Goal: Task Accomplishment & Management: Manage account settings

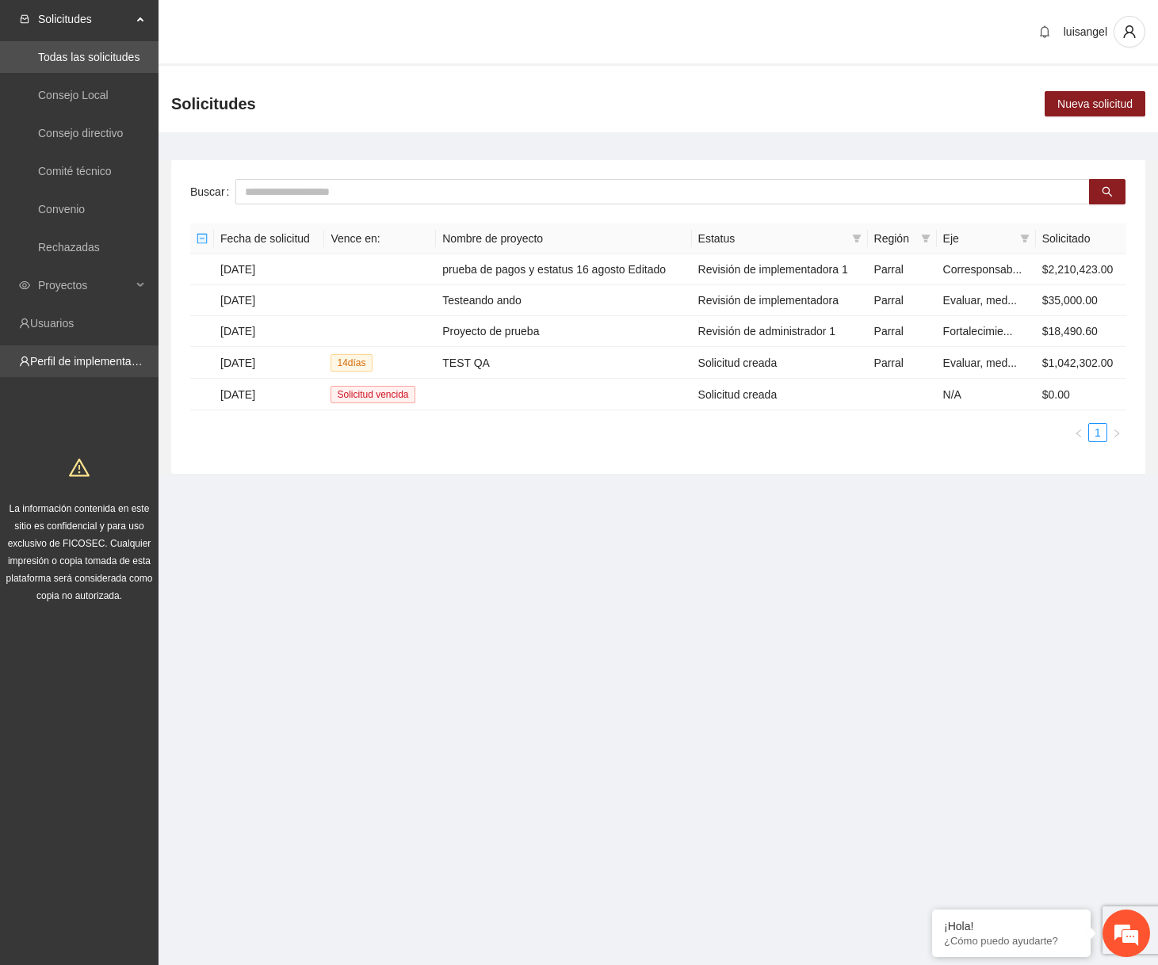
click at [91, 360] on link "Perfil de implementadora" at bounding box center [92, 361] width 124 height 13
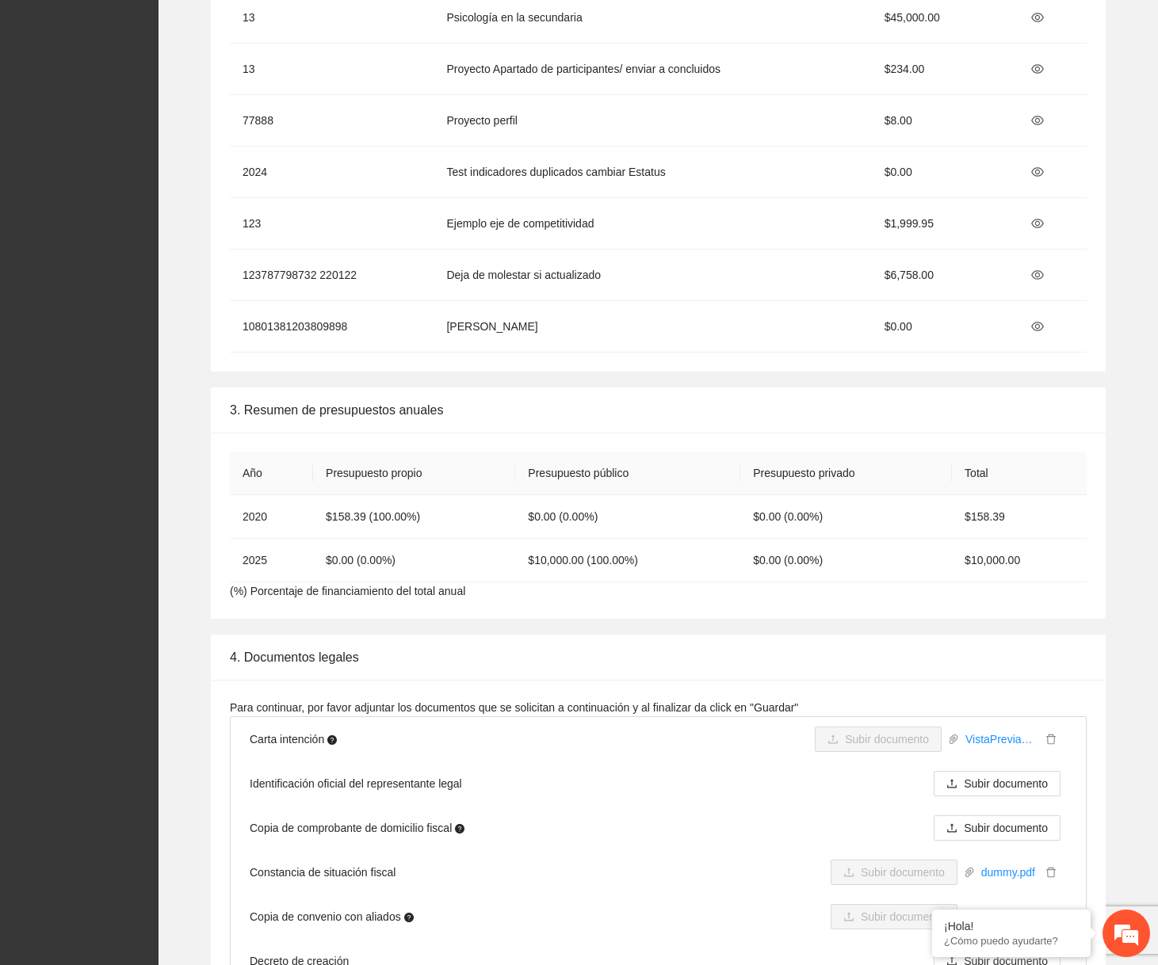
scroll to position [2140, 0]
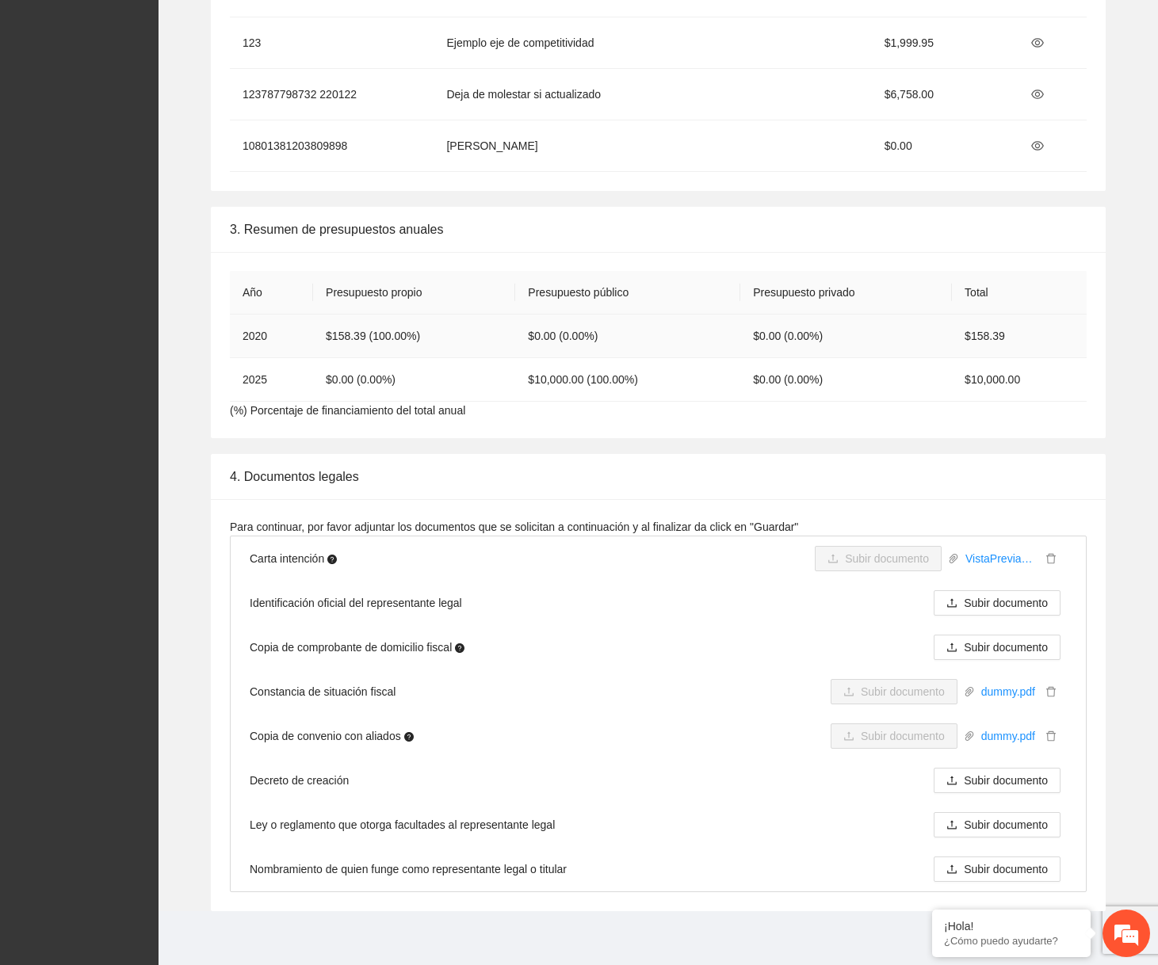
click at [384, 324] on td "$158.39 (100.00%)" at bounding box center [414, 337] width 202 height 44
click at [548, 331] on td "$0.00 (0.00%)" at bounding box center [627, 337] width 225 height 44
click at [548, 332] on td "$0.00 (0.00%)" at bounding box center [627, 337] width 225 height 44
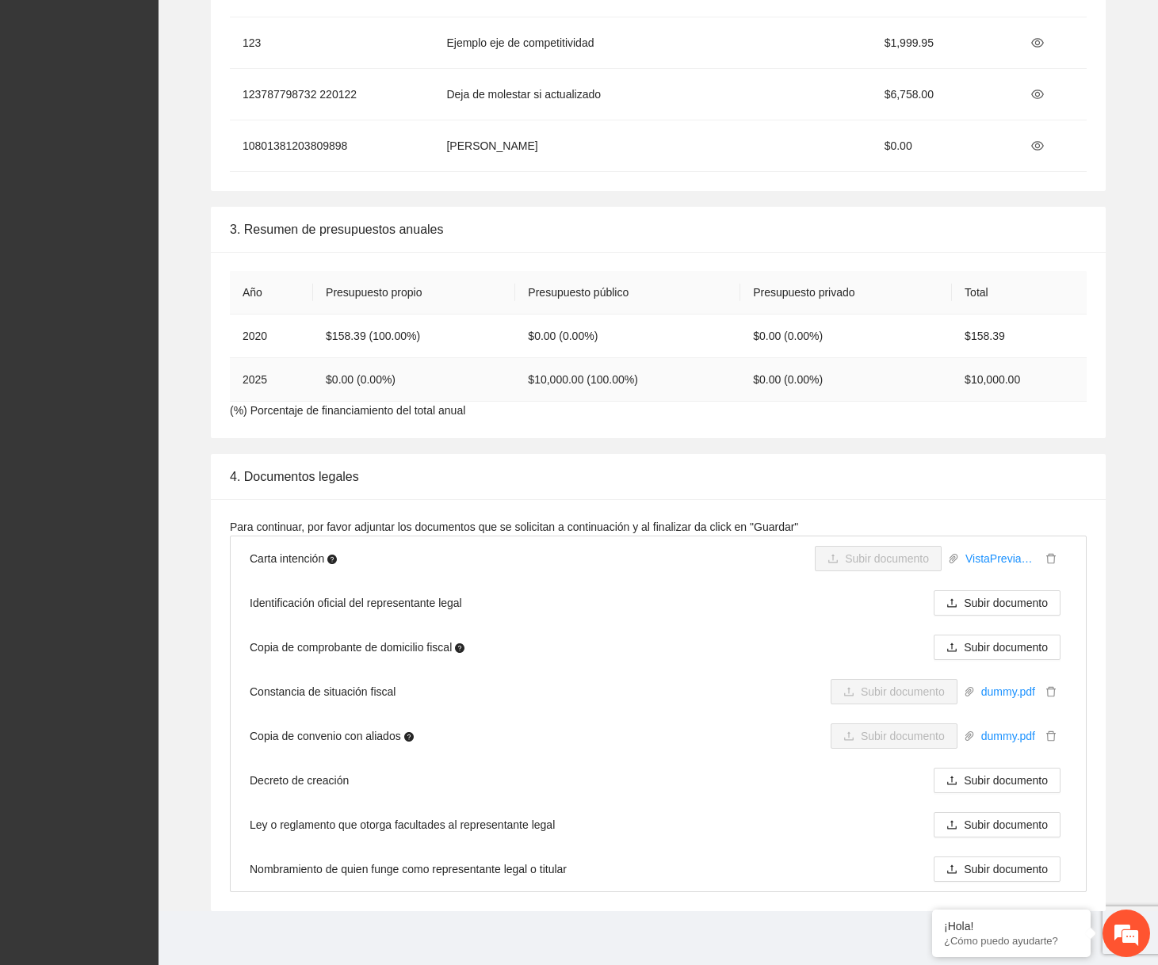
click at [576, 375] on td "$10,000.00 (100.00%)" at bounding box center [627, 380] width 225 height 44
click at [1014, 371] on td "$10,000.00" at bounding box center [1019, 380] width 135 height 44
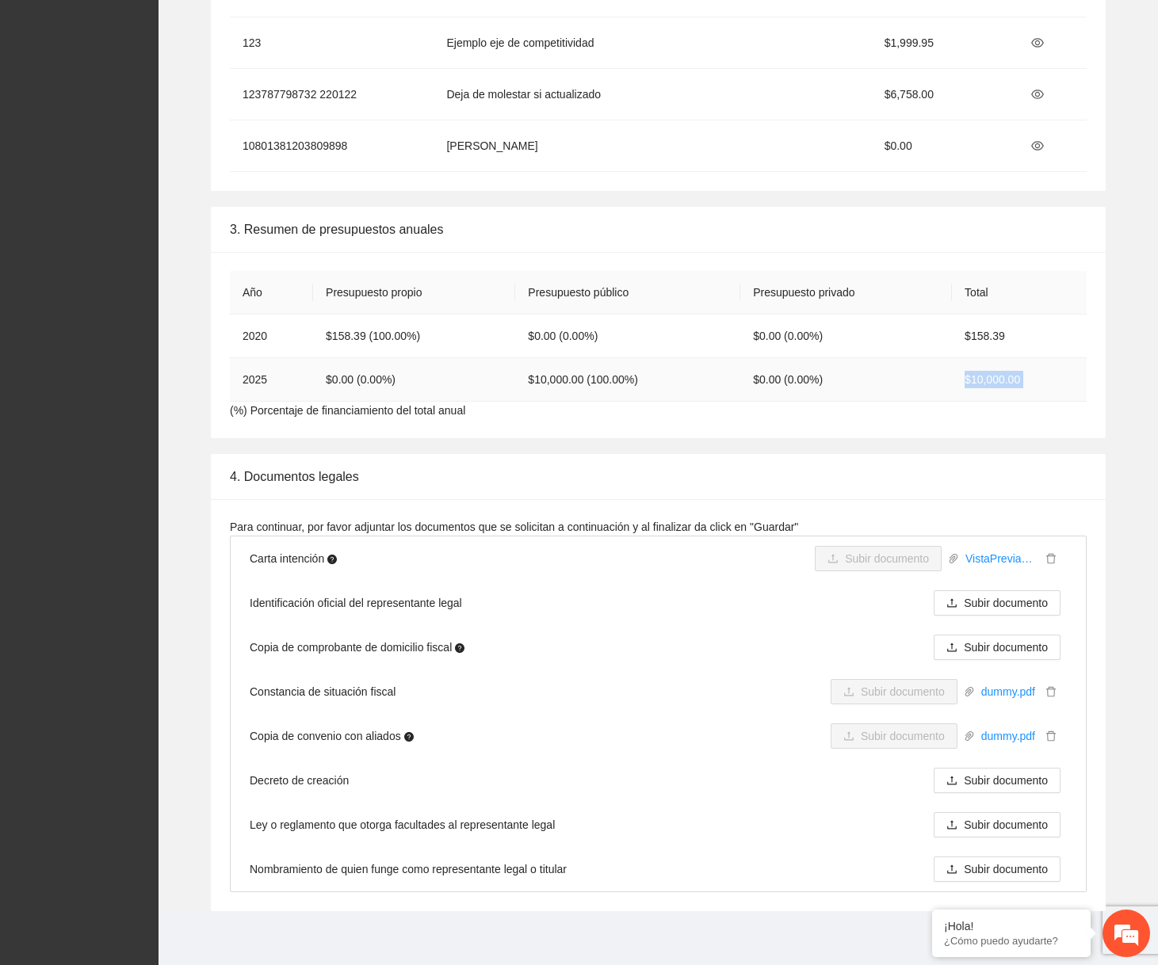
click at [1014, 371] on td "$10,000.00" at bounding box center [1019, 380] width 135 height 44
click at [995, 333] on td "$158.39" at bounding box center [1019, 337] width 135 height 44
click at [338, 335] on td "$158.39 (100.00%)" at bounding box center [414, 337] width 202 height 44
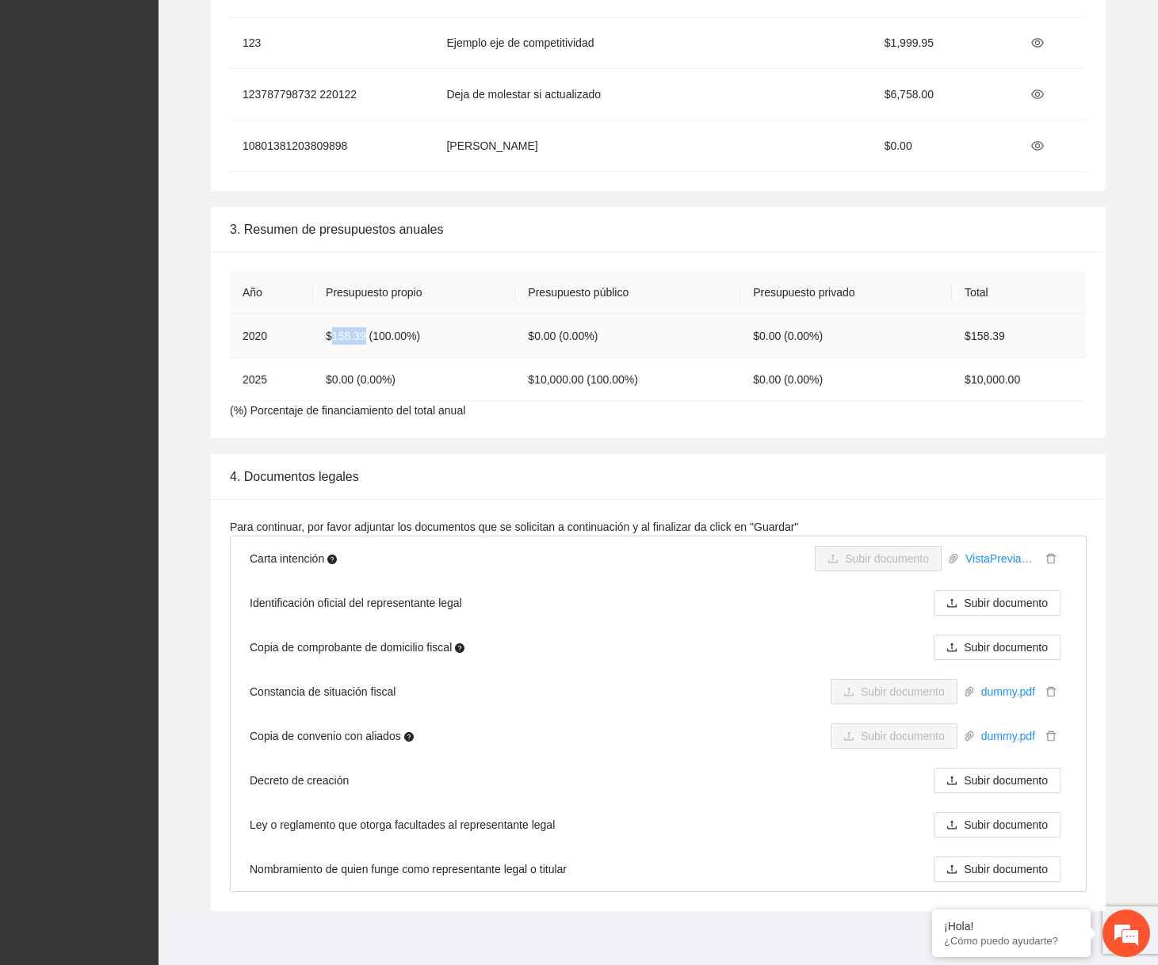
click at [338, 335] on td "$158.39 (100.00%)" at bounding box center [414, 337] width 202 height 44
copy td "$158.39 (100.00%)"
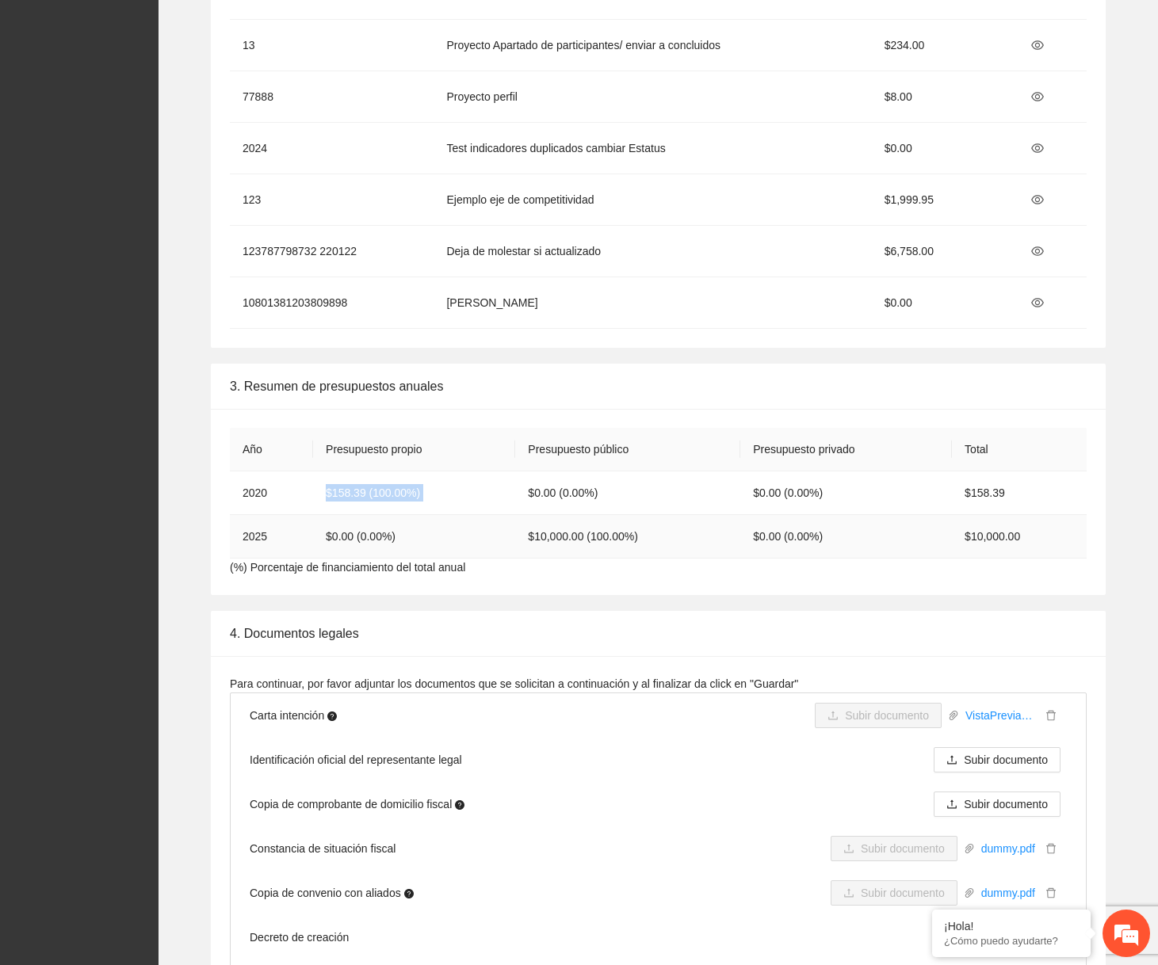
scroll to position [2017, 0]
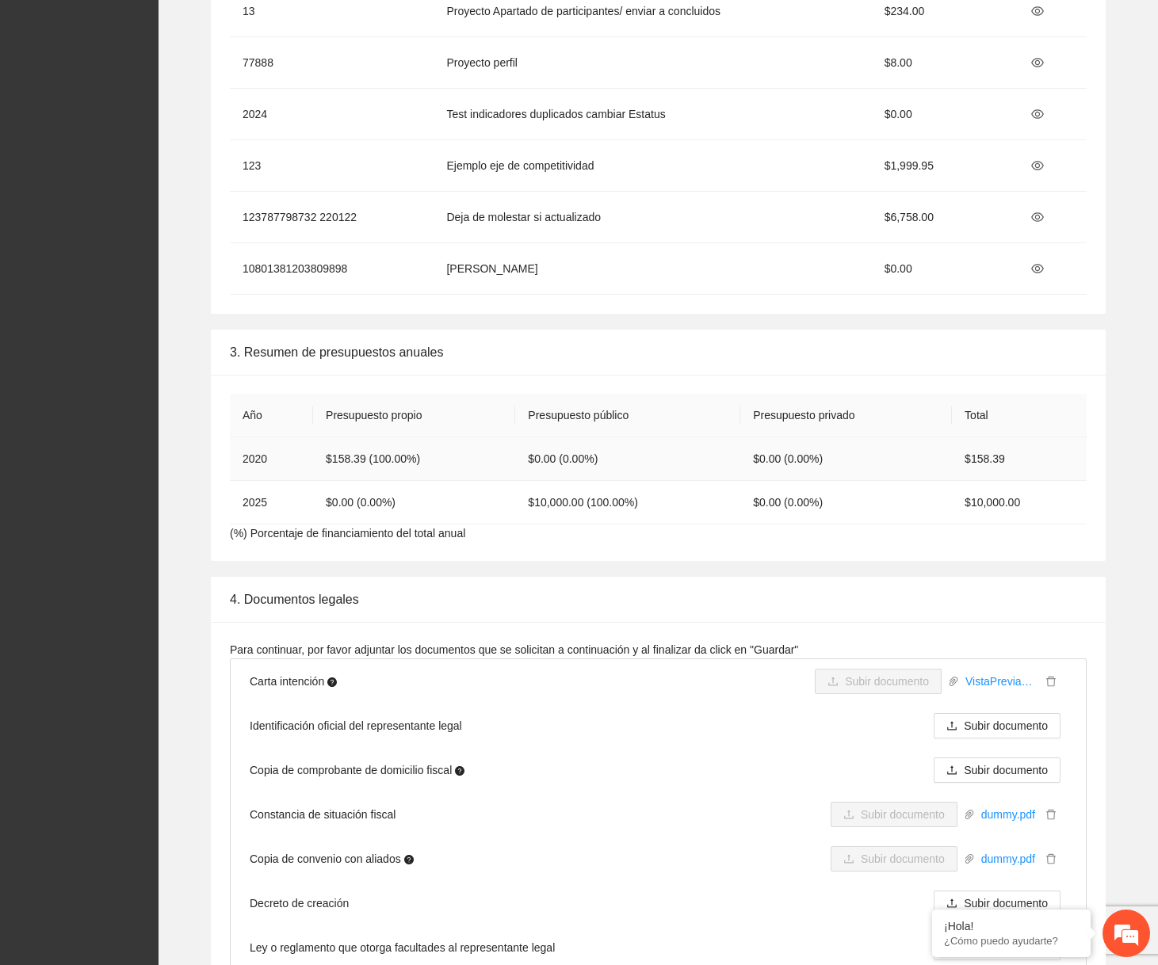
click at [582, 452] on td "$0.00 (0.00%)" at bounding box center [627, 459] width 225 height 44
click at [789, 460] on td "$0.00 (0.00%)" at bounding box center [846, 459] width 212 height 44
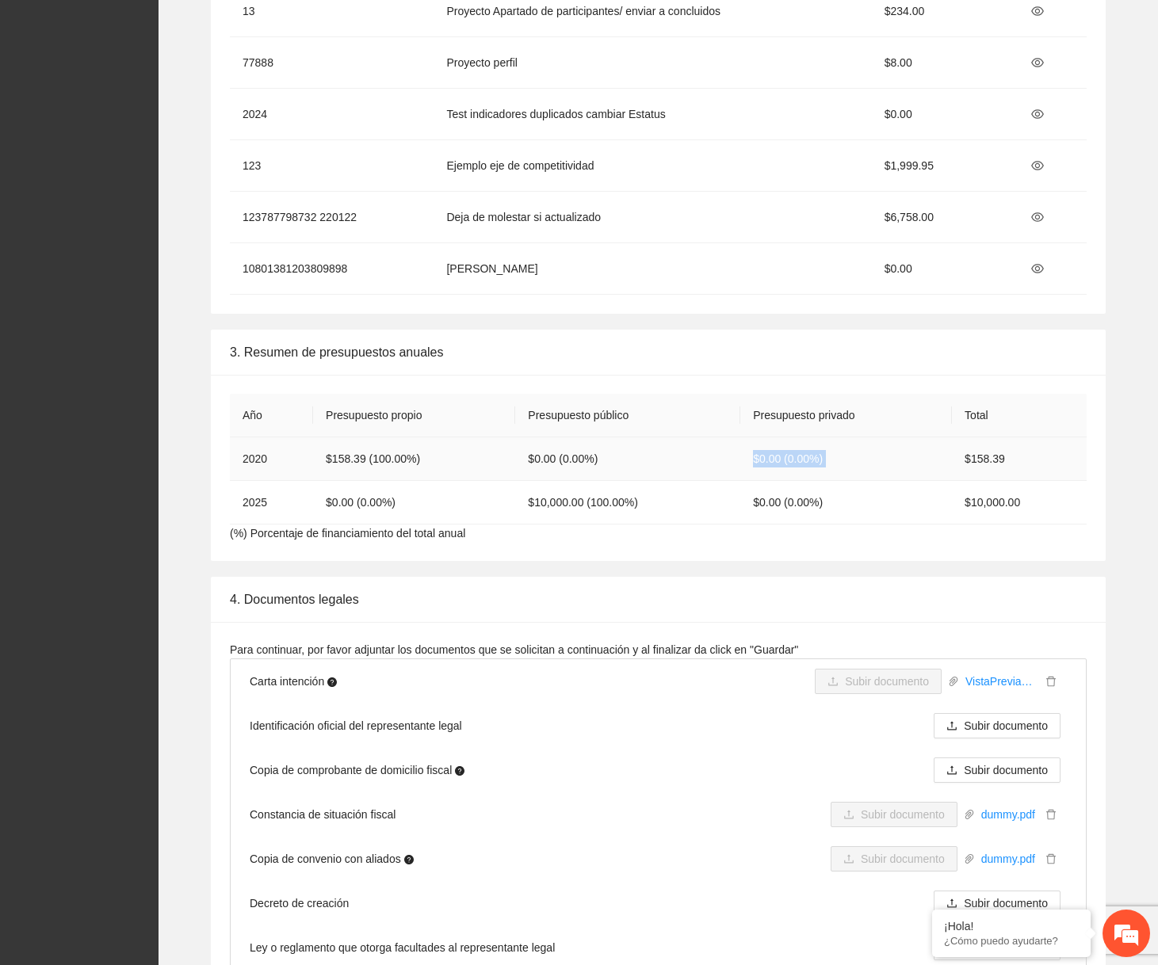
click at [789, 460] on td "$0.00 (0.00%)" at bounding box center [846, 459] width 212 height 44
click at [531, 490] on td "$10,000.00 (100.00%)" at bounding box center [627, 503] width 225 height 44
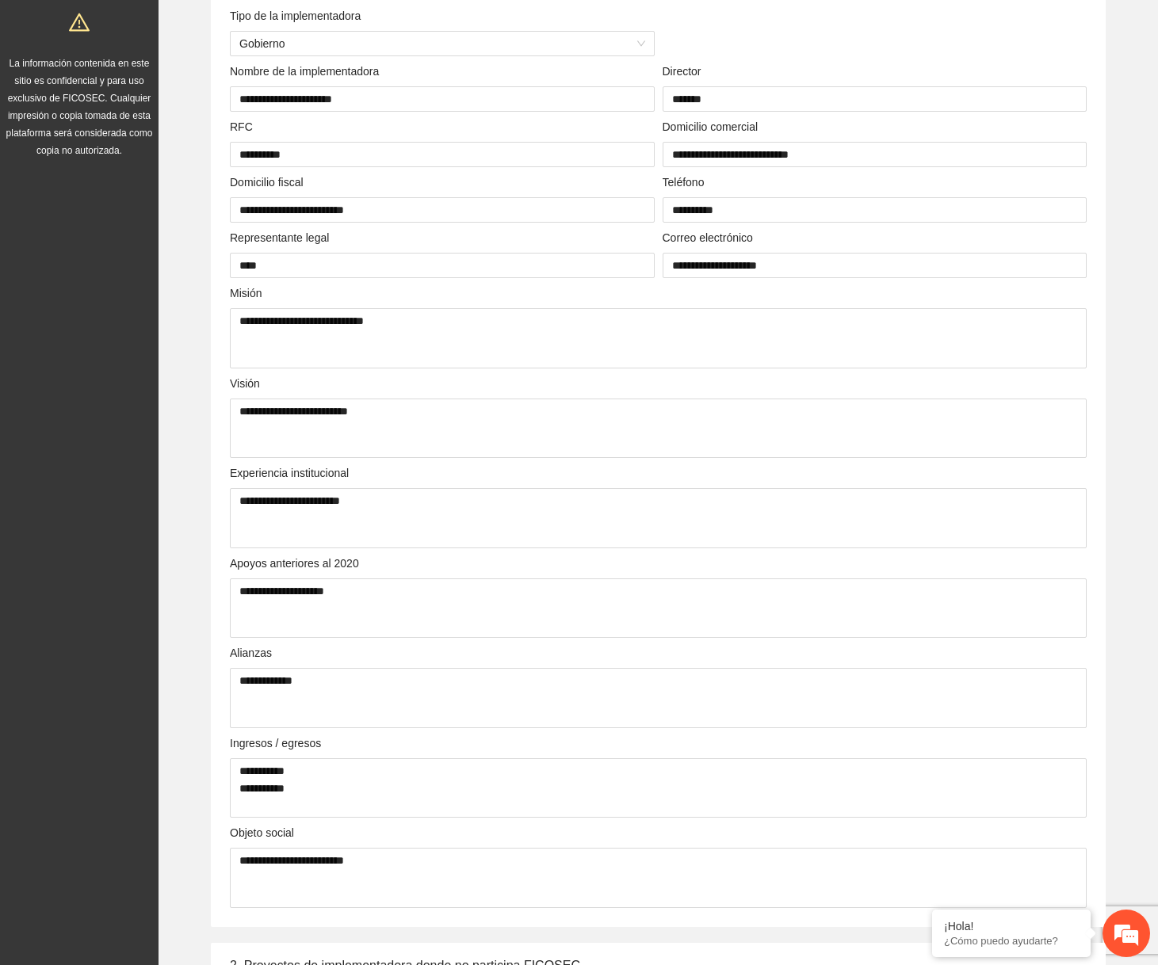
scroll to position [0, 0]
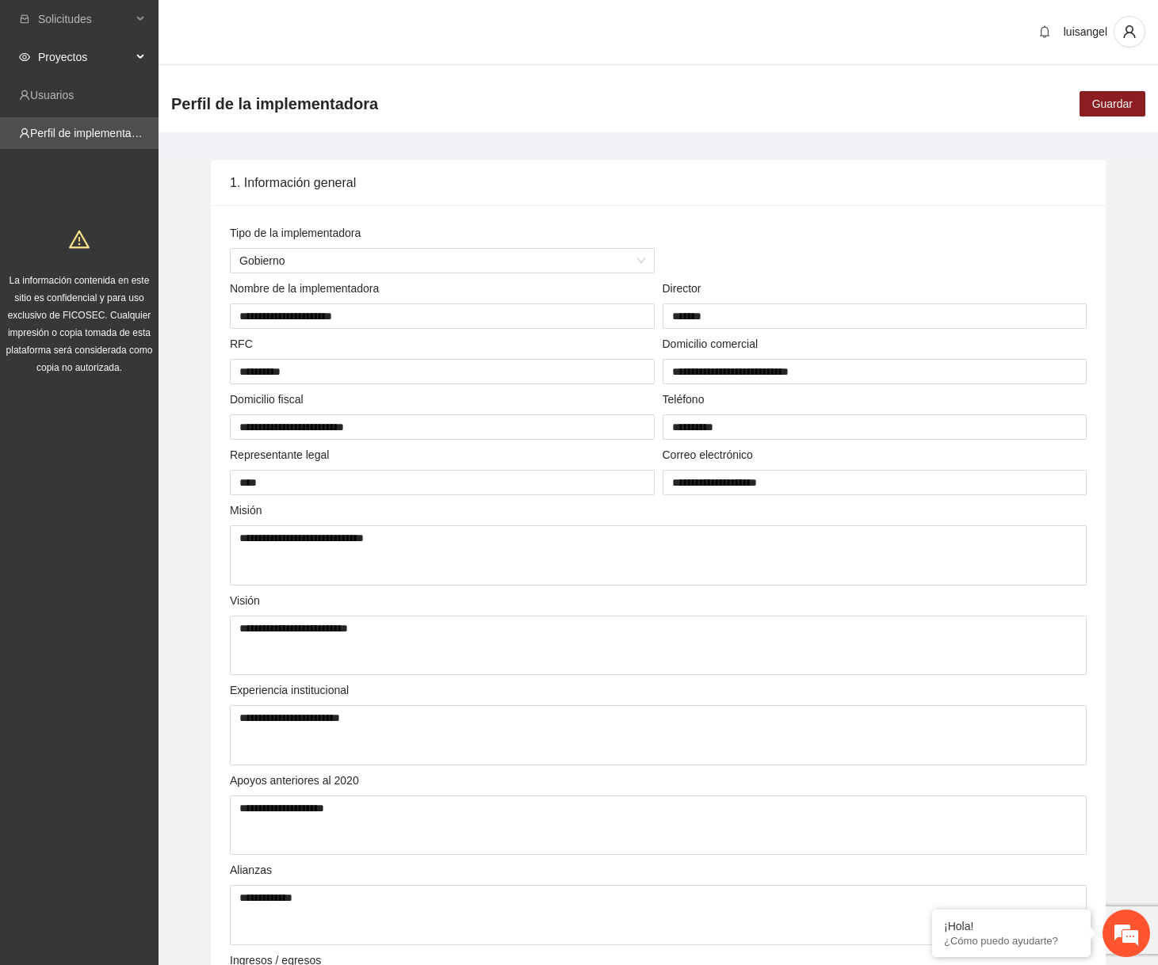
click at [68, 48] on span "Proyectos" at bounding box center [85, 57] width 94 height 32
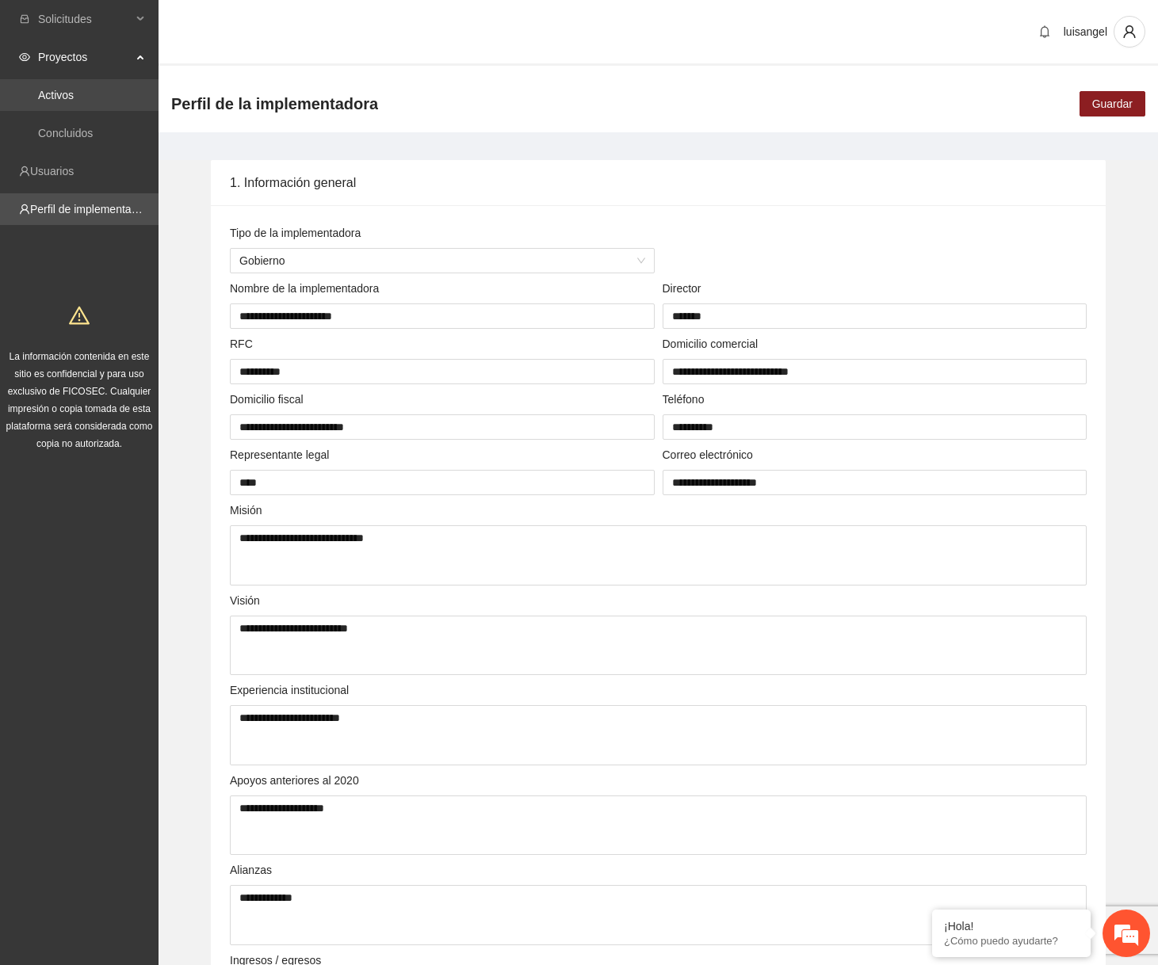
click at [68, 94] on link "Activos" at bounding box center [56, 95] width 36 height 13
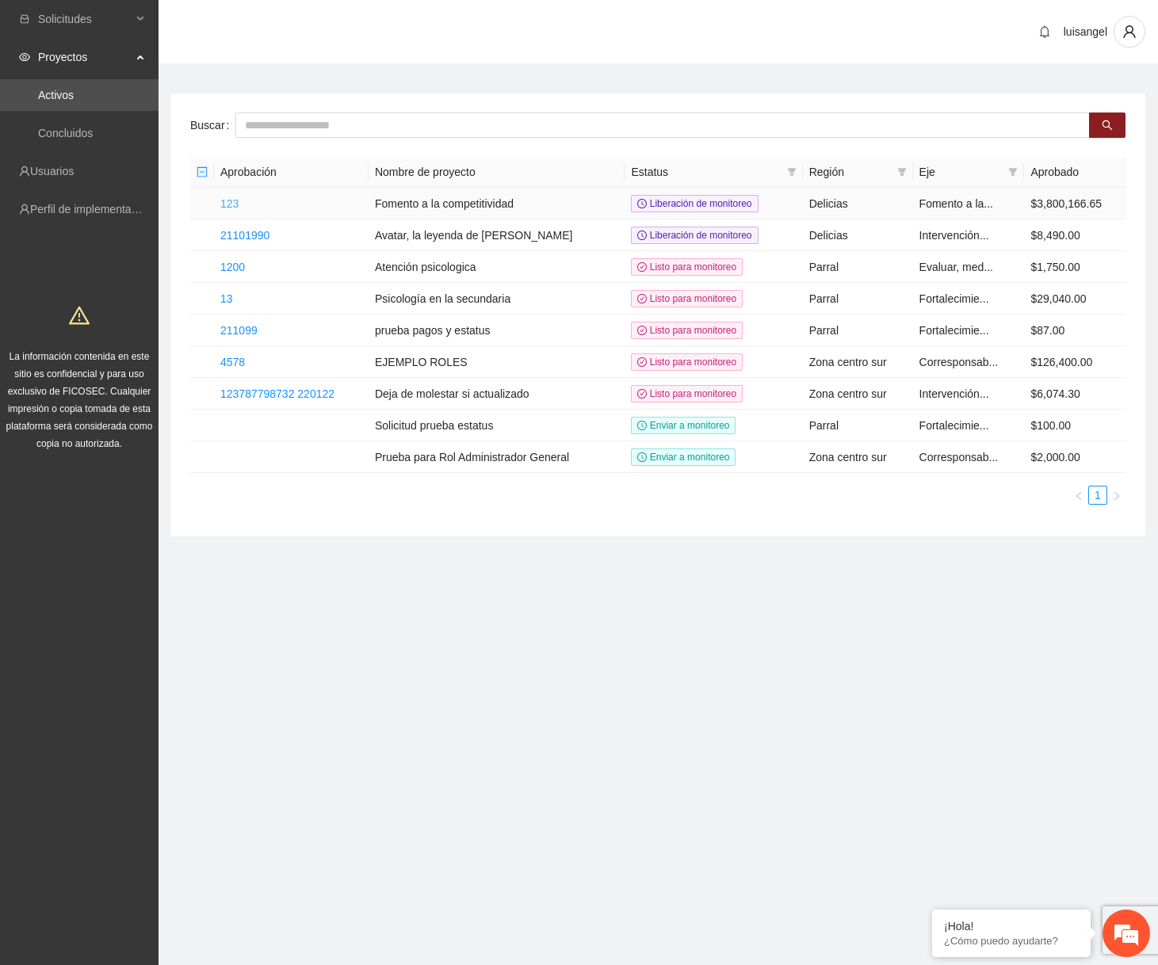
click at [230, 203] on link "123" at bounding box center [229, 203] width 18 height 13
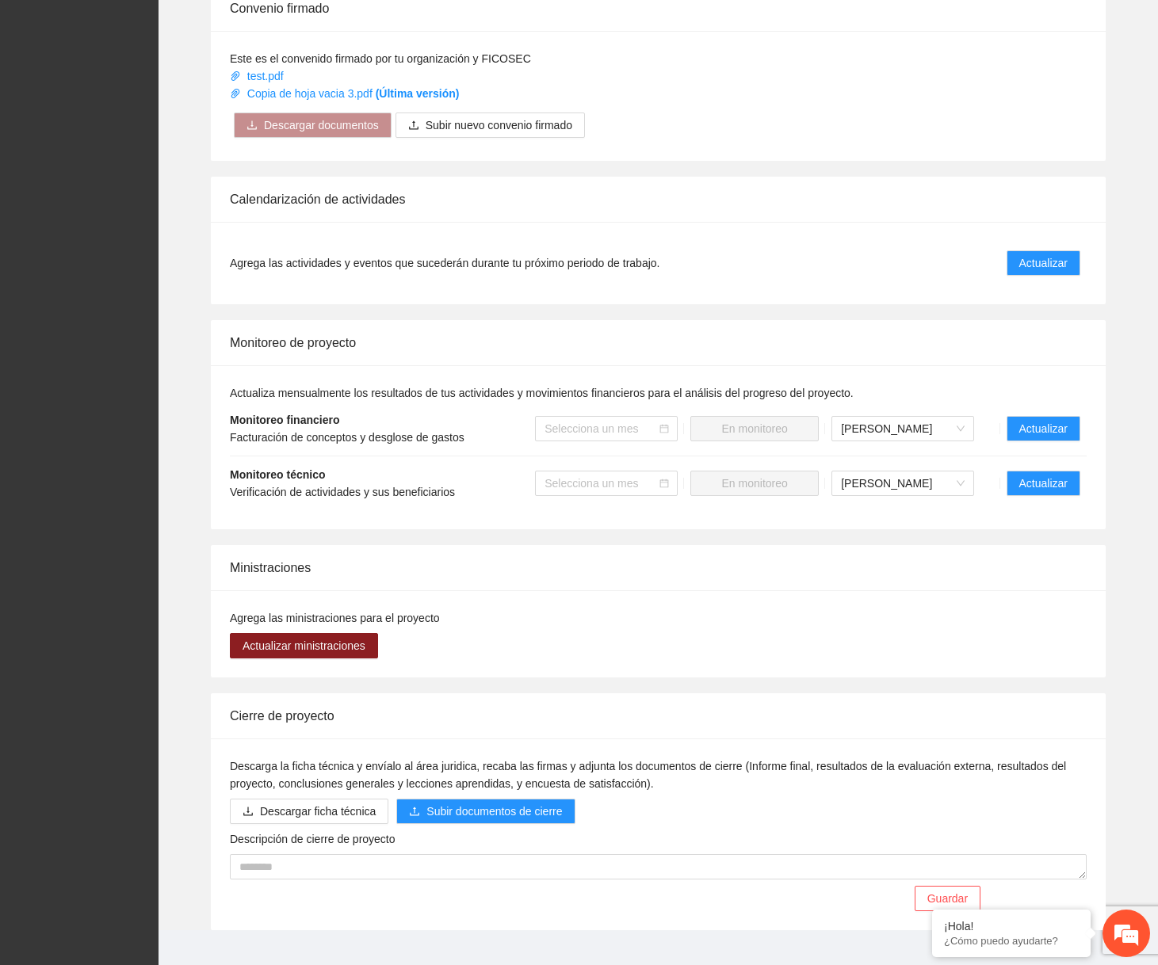
scroll to position [717, 0]
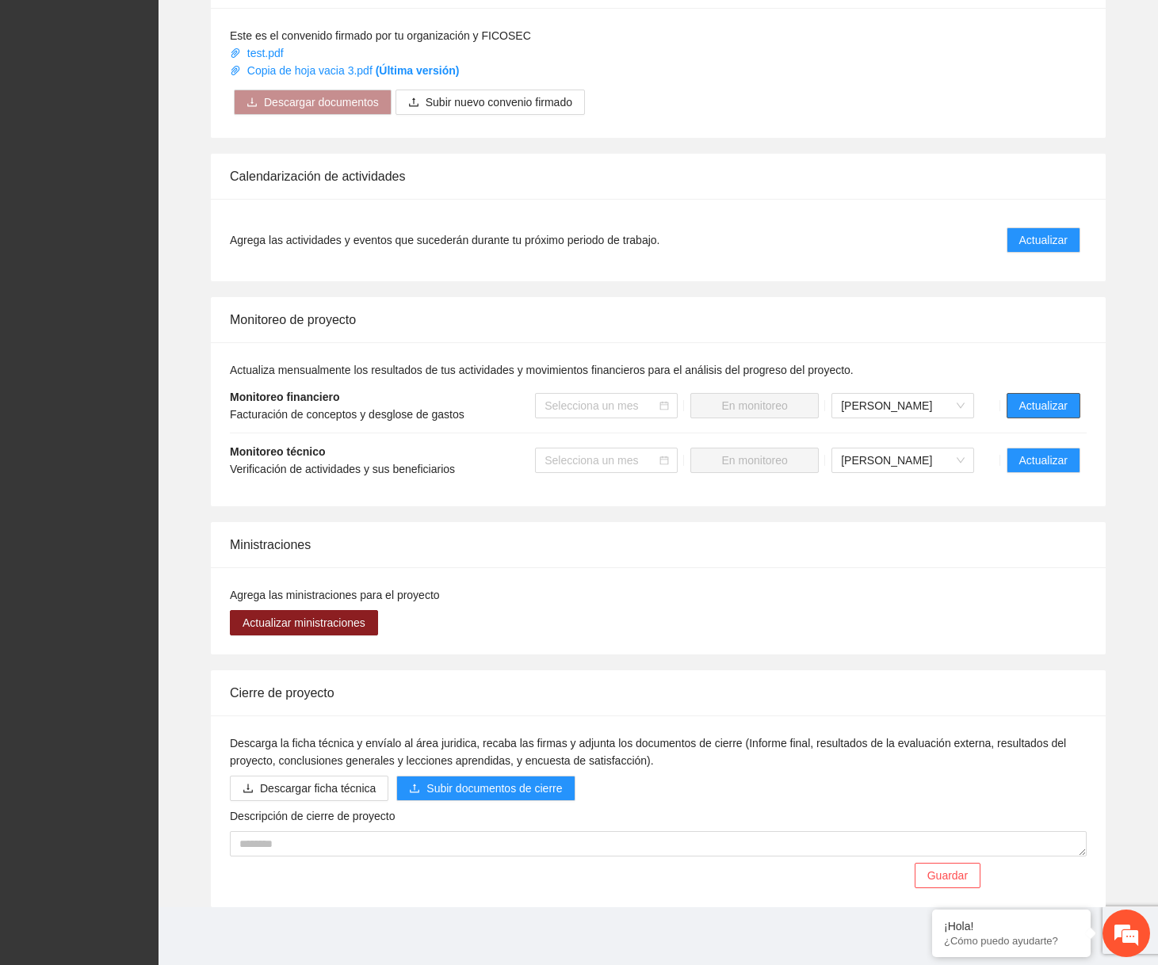
click at [1041, 399] on span "Actualizar" at bounding box center [1043, 405] width 48 height 17
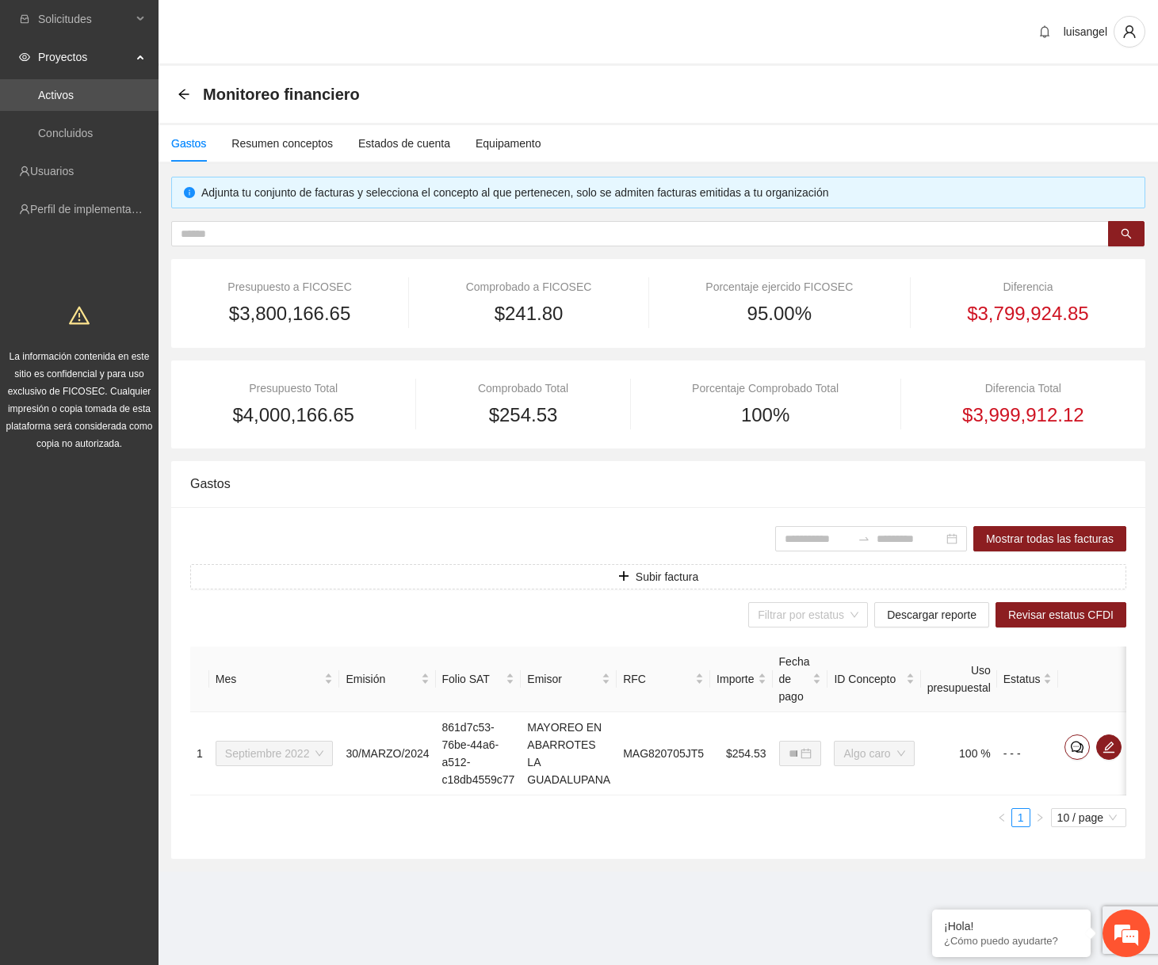
click at [509, 415] on span "$254.53" at bounding box center [523, 415] width 69 height 30
click at [74, 101] on link "Activos" at bounding box center [56, 95] width 36 height 13
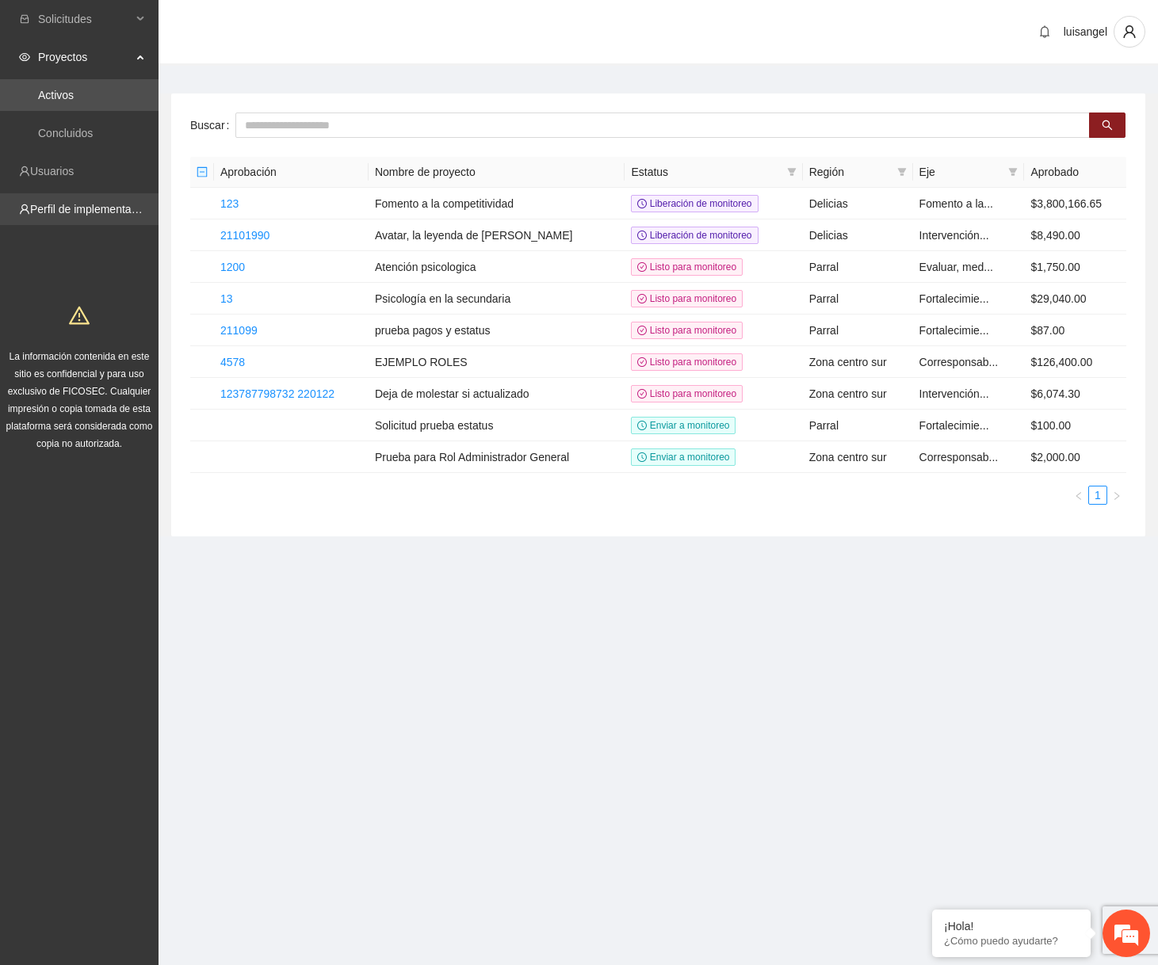
click at [74, 204] on link "Perfil de implementadora" at bounding box center [92, 209] width 124 height 13
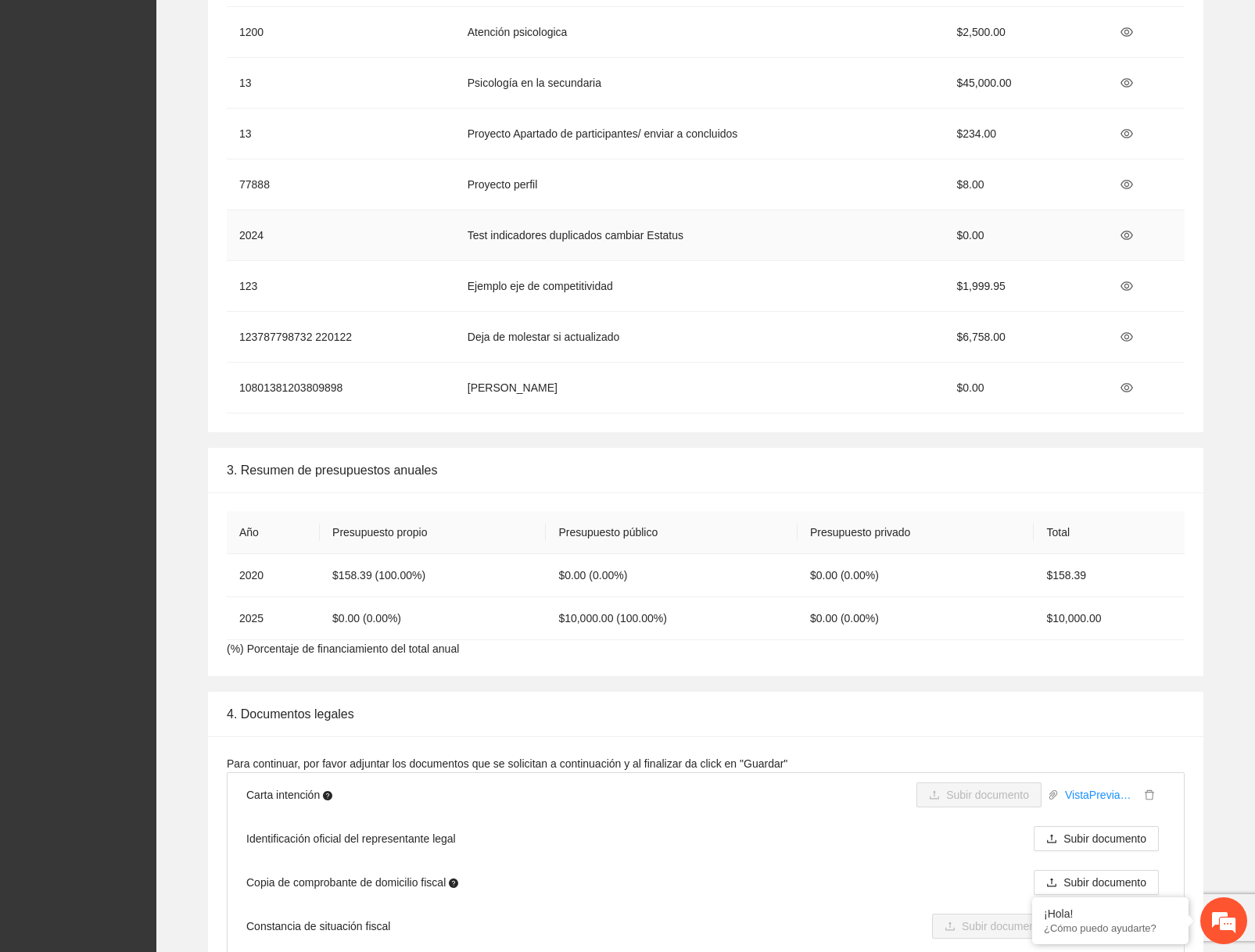
scroll to position [1926, 0]
